Goal: Information Seeking & Learning: Learn about a topic

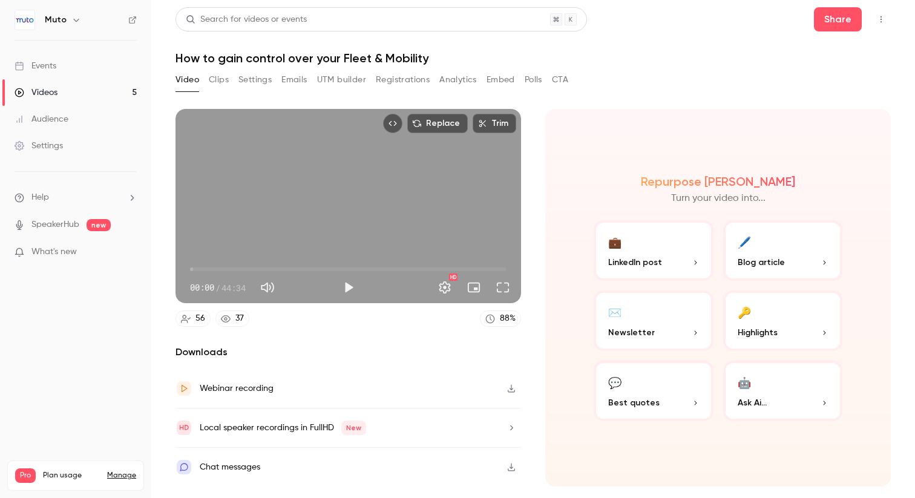
click at [41, 79] on link "Events" at bounding box center [75, 66] width 151 height 27
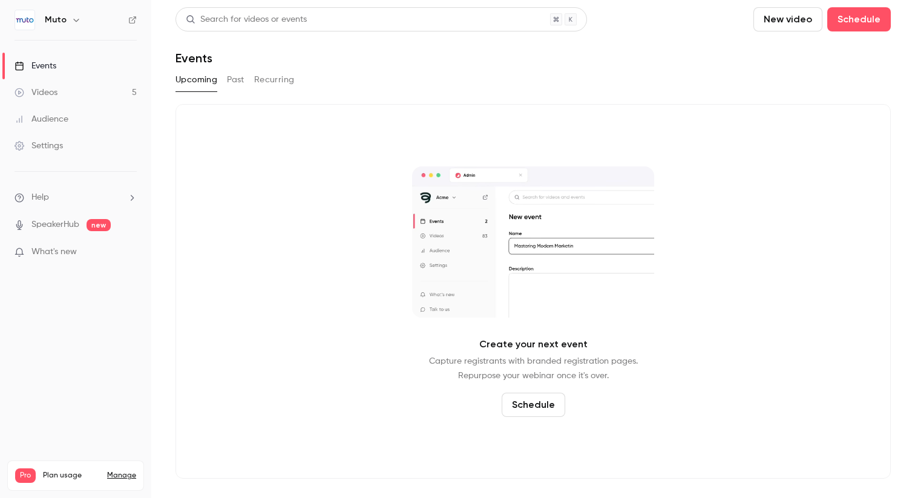
click at [75, 90] on link "Videos 5" at bounding box center [75, 92] width 151 height 27
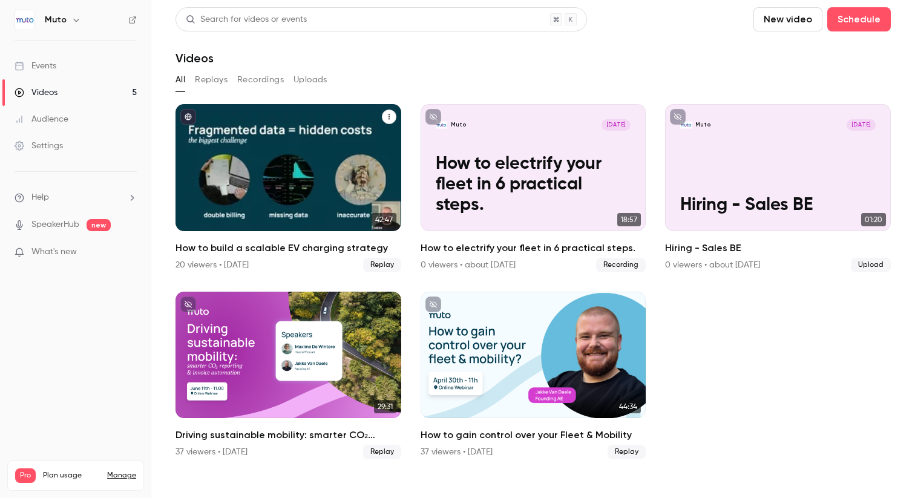
click at [300, 165] on div "How to build a scalable EV charging strategy" at bounding box center [289, 167] width 226 height 127
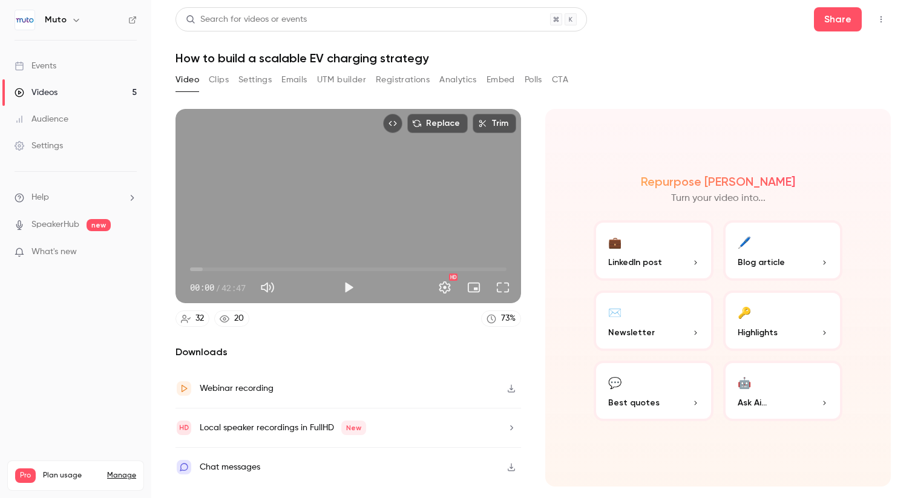
click at [403, 82] on button "Registrations" at bounding box center [403, 79] width 54 height 19
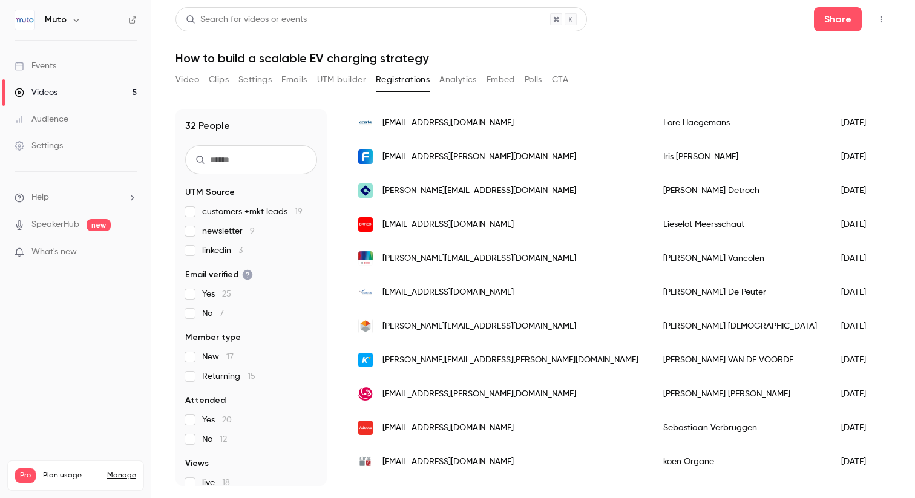
scroll to position [823, 0]
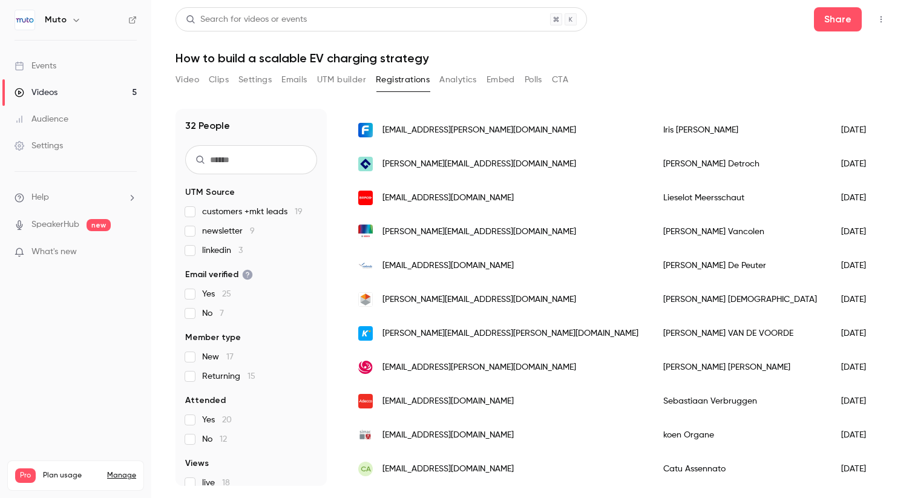
click at [464, 90] on div "Video Clips Settings Emails UTM builder Registrations Analytics Embed Polls CTA" at bounding box center [372, 82] width 393 height 24
click at [453, 79] on button "Analytics" at bounding box center [459, 79] width 38 height 19
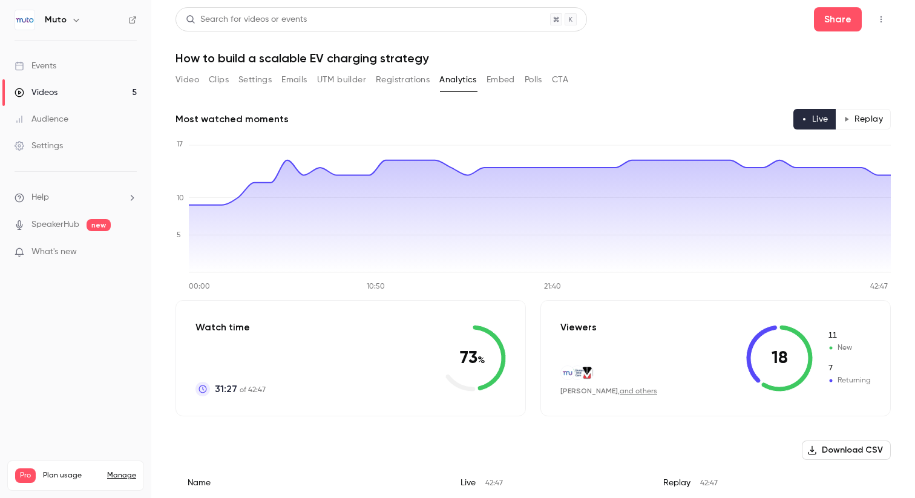
click at [493, 82] on button "Embed" at bounding box center [501, 79] width 28 height 19
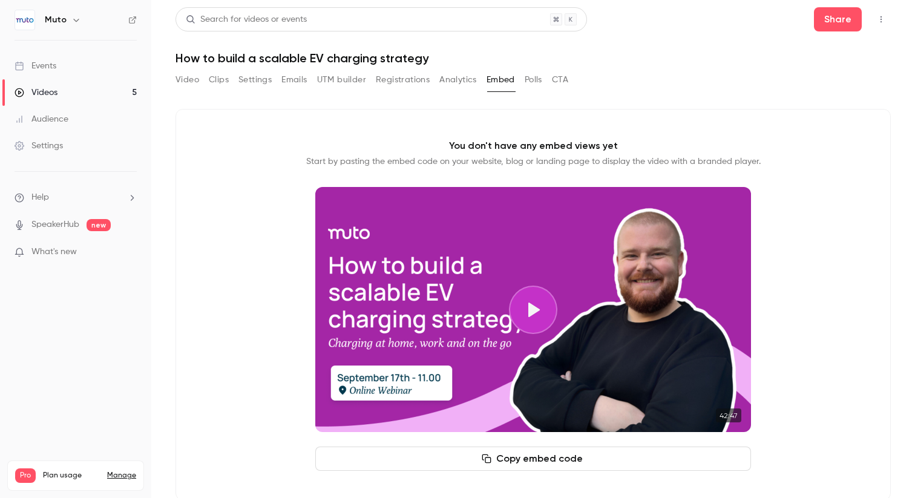
click at [528, 82] on button "Polls" at bounding box center [534, 79] width 18 height 19
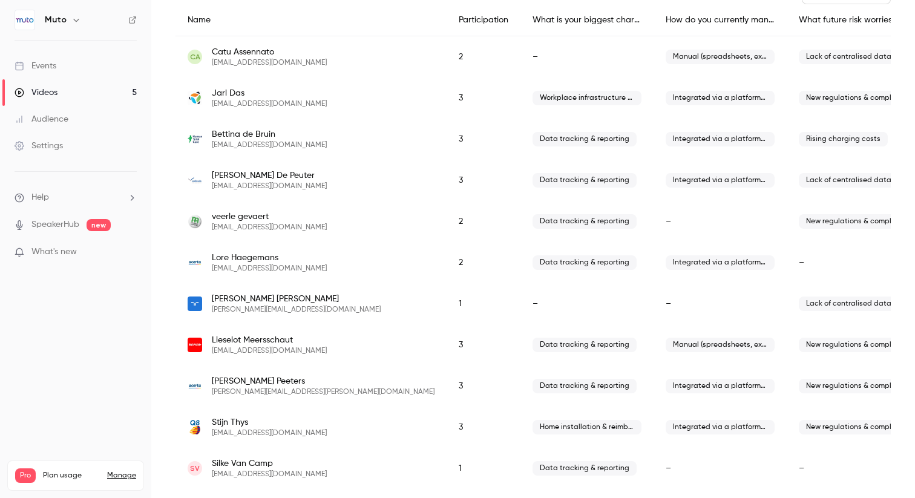
scroll to position [295, 0]
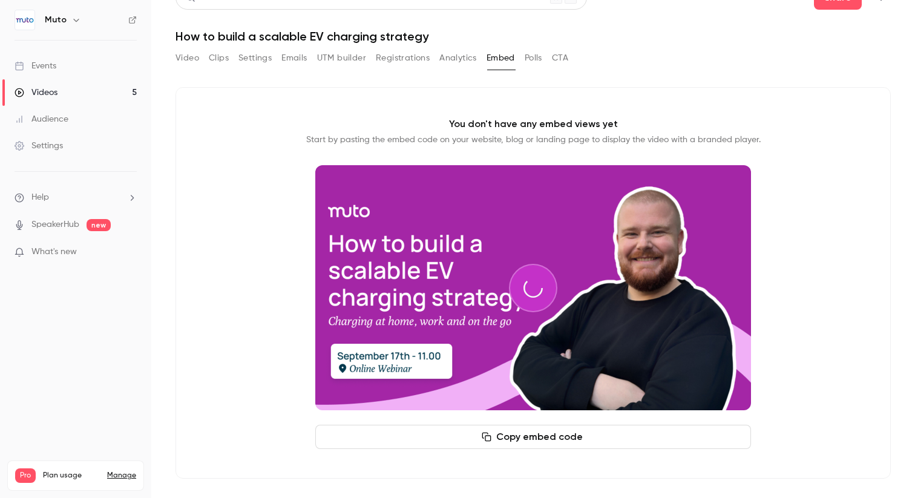
scroll to position [22, 0]
click at [532, 58] on button "Polls" at bounding box center [534, 57] width 18 height 19
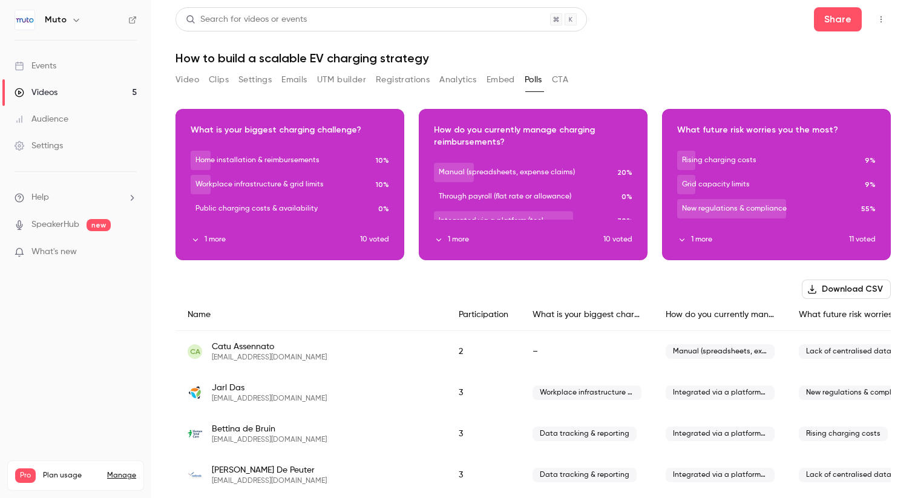
click at [555, 77] on button "CTA" at bounding box center [560, 79] width 16 height 19
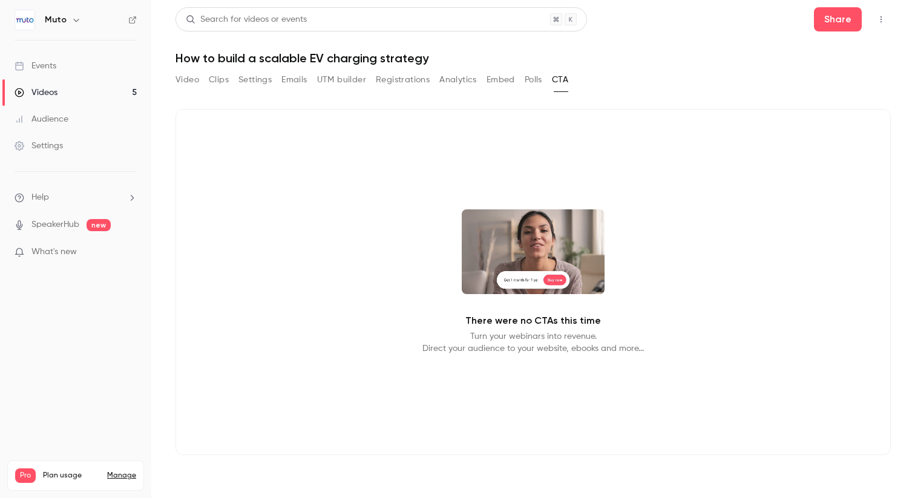
click at [493, 72] on button "Embed" at bounding box center [501, 79] width 28 height 19
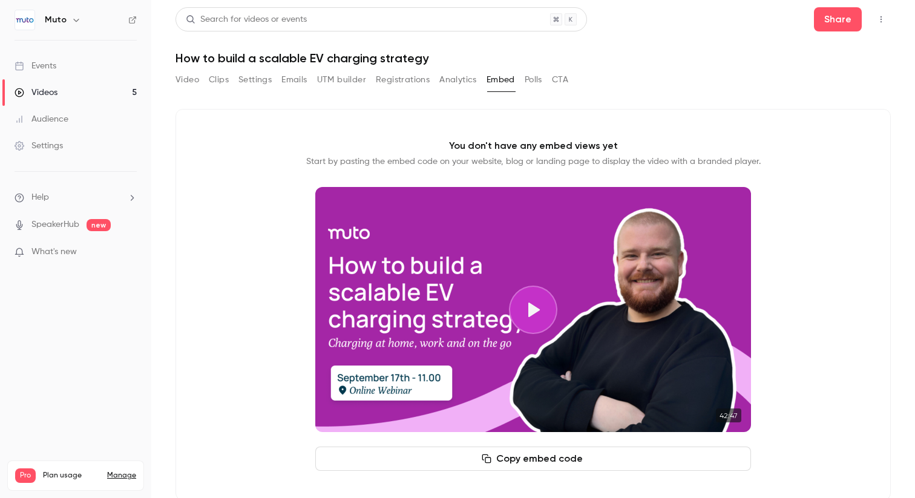
click at [561, 79] on button "CTA" at bounding box center [560, 79] width 16 height 19
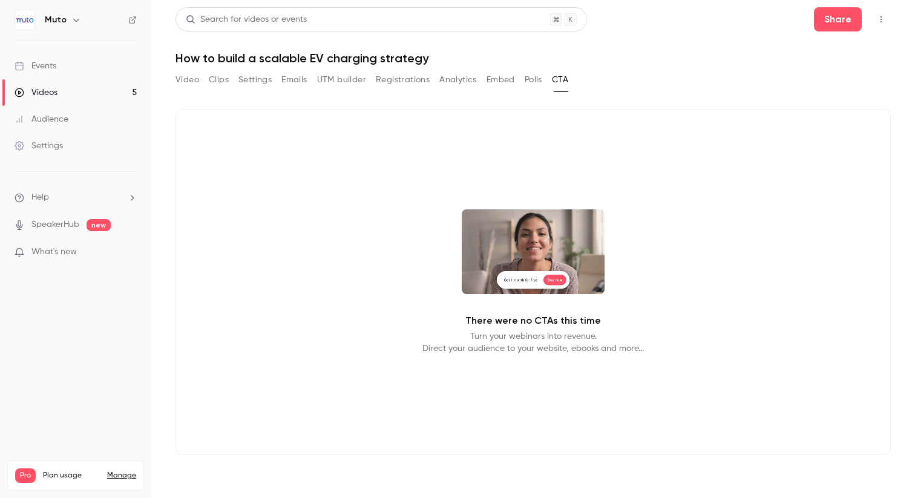
click at [538, 70] on button "Polls" at bounding box center [534, 79] width 18 height 19
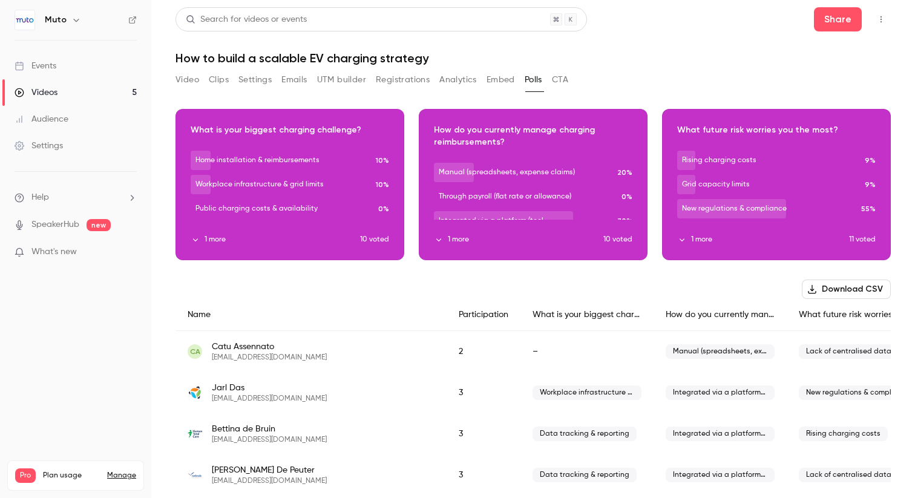
click at [248, 77] on button "Settings" at bounding box center [255, 79] width 33 height 19
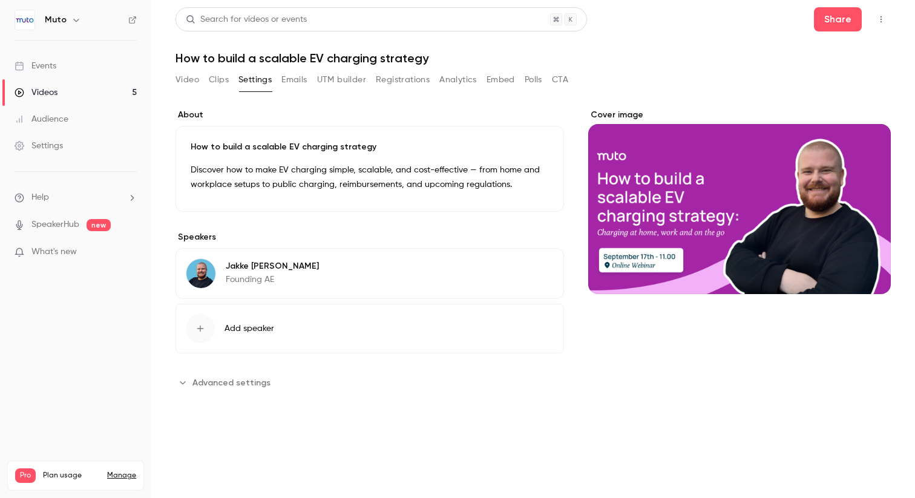
click at [290, 91] on div "Video Clips Settings Emails UTM builder Registrations Analytics Embed Polls CTA" at bounding box center [372, 82] width 393 height 24
click at [290, 82] on button "Emails" at bounding box center [294, 79] width 25 height 19
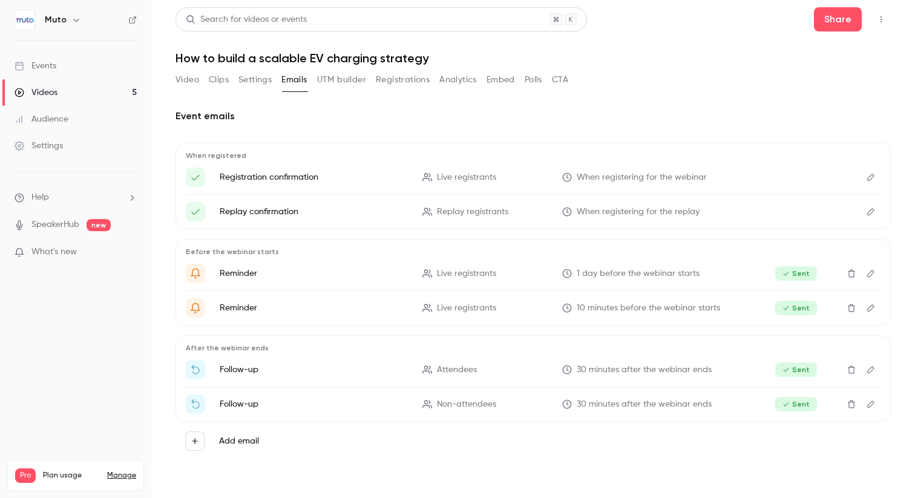
click at [73, 259] on li "What's new" at bounding box center [76, 253] width 122 height 15
click at [66, 246] on span "What's new" at bounding box center [53, 252] width 45 height 13
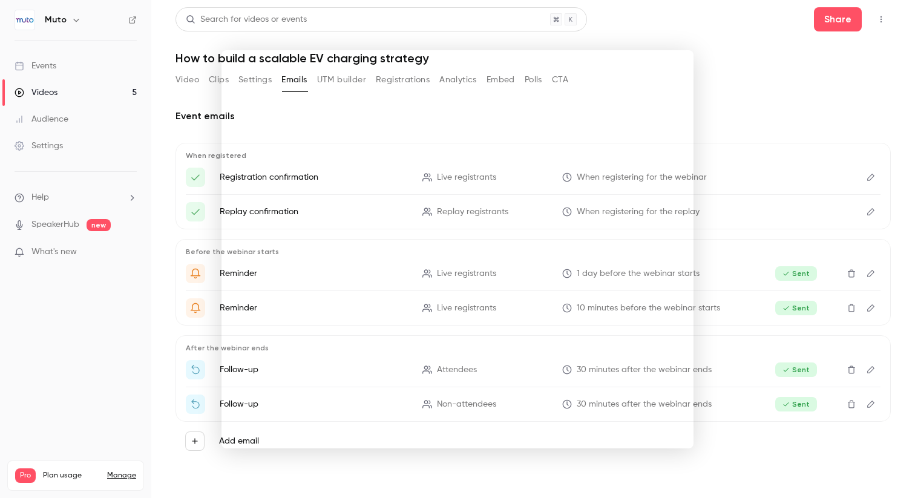
click at [825, 271] on div at bounding box center [457, 249] width 915 height 498
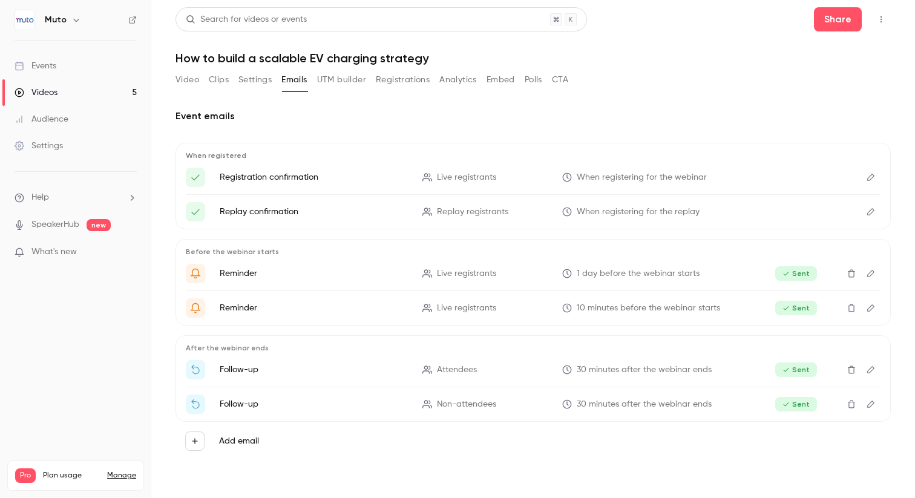
click at [50, 225] on link "SpeakerHub" at bounding box center [55, 225] width 48 height 13
